Goal: Task Accomplishment & Management: Use online tool/utility

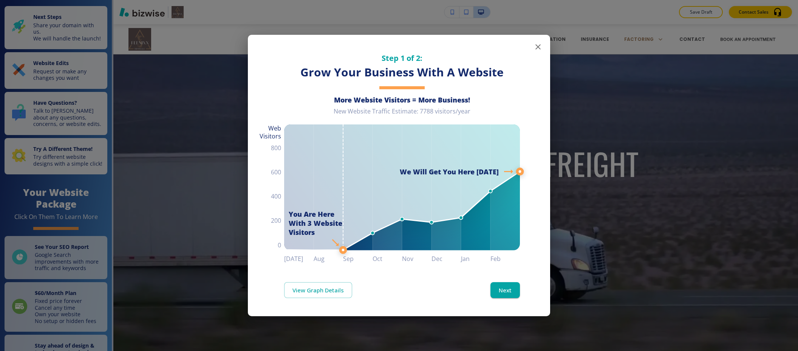
click at [537, 43] on icon "button" at bounding box center [538, 46] width 9 height 9
